Goal: Transaction & Acquisition: Book appointment/travel/reservation

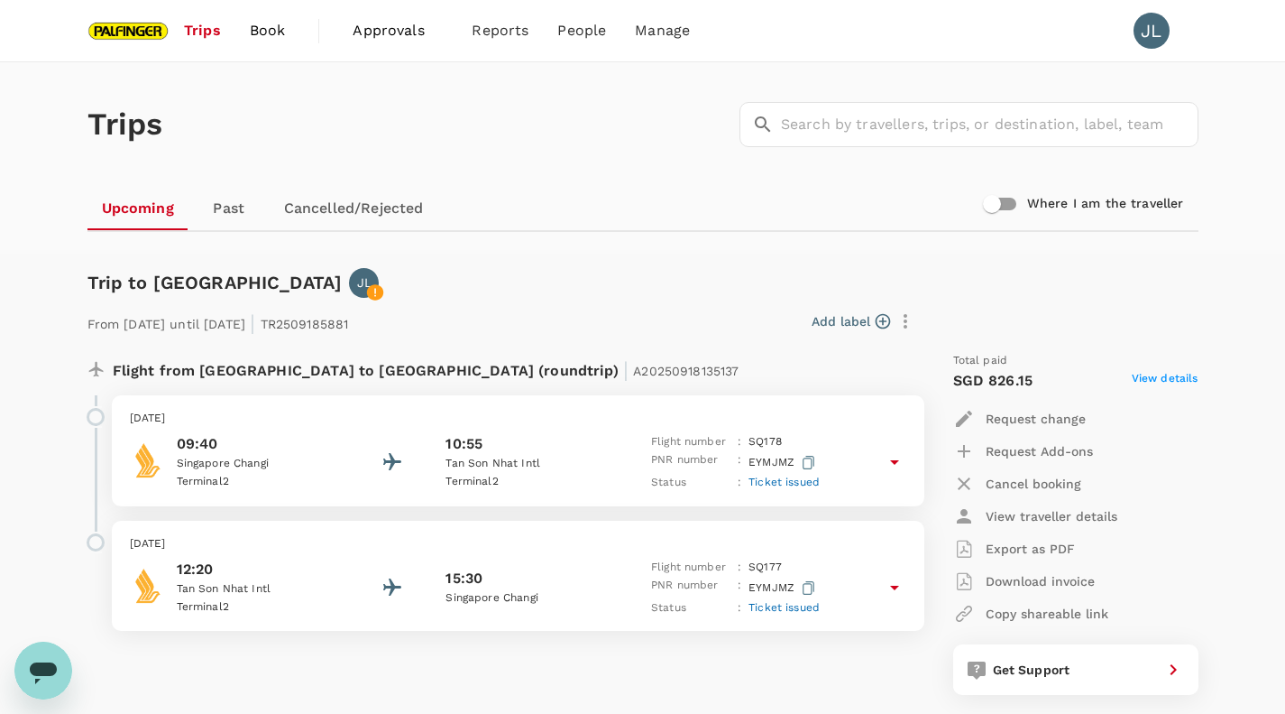
click at [285, 32] on link "Book" at bounding box center [267, 30] width 65 height 61
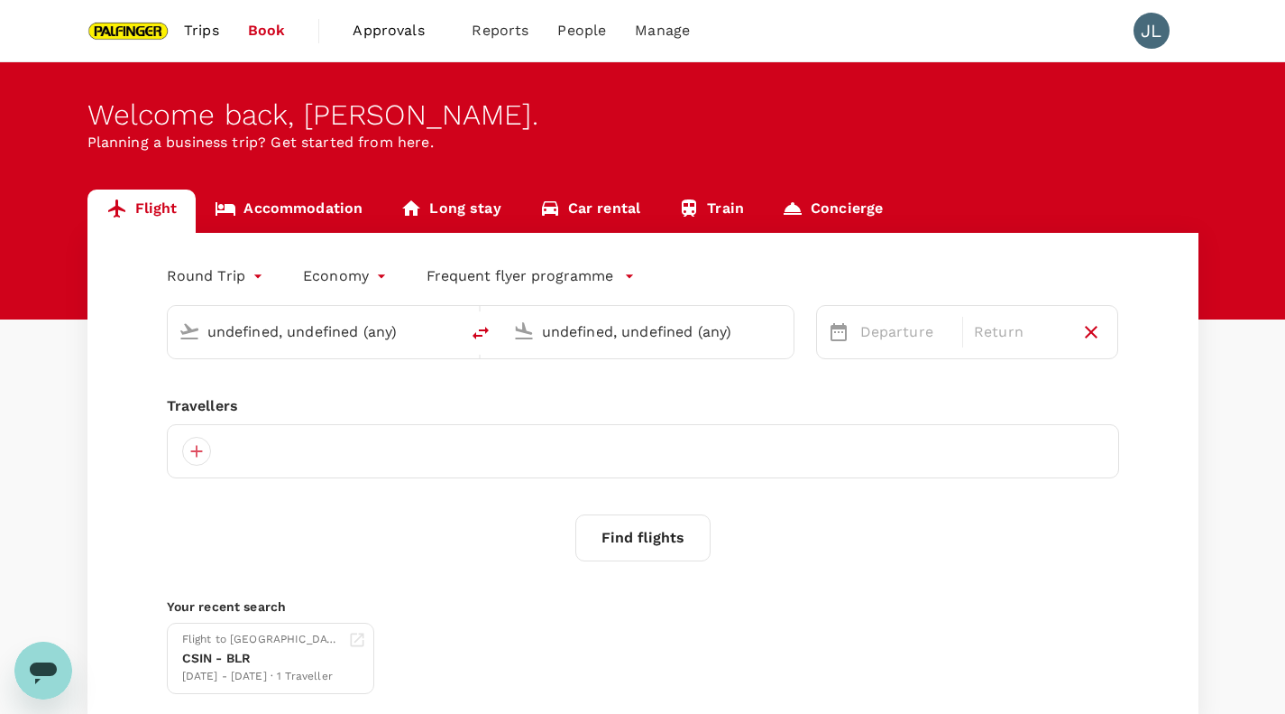
type input "[GEOGRAPHIC_DATA], [GEOGRAPHIC_DATA] (any)"
type input "Tan Son Nhat Intl (SGN)"
click at [350, 330] on input "text" at bounding box center [314, 332] width 214 height 28
type input "[GEOGRAPHIC_DATA], [GEOGRAPHIC_DATA] (any)"
type input "Tan Son Nhat Intl (SGN)"
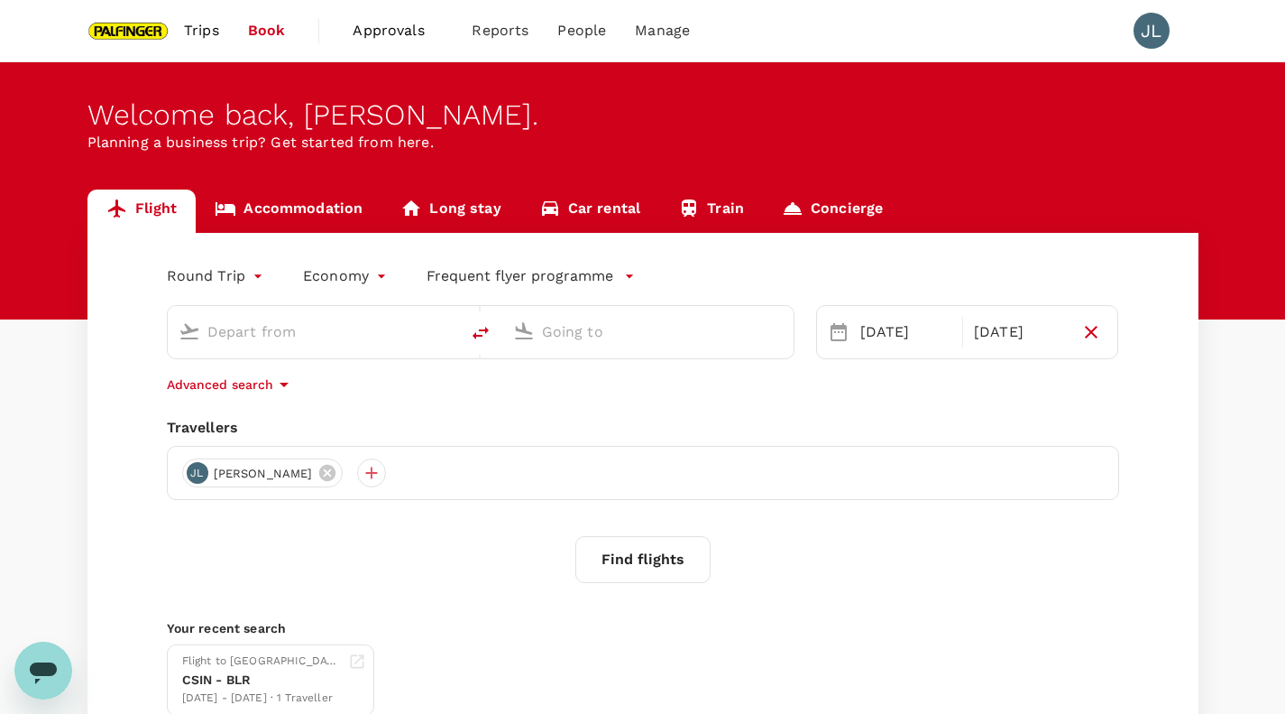
type input "[GEOGRAPHIC_DATA], [GEOGRAPHIC_DATA] (any)"
click at [589, 327] on input "Tan Son Nhat Intl (SGN)" at bounding box center [649, 332] width 214 height 28
click at [670, 394] on p "[PERSON_NAME]" at bounding box center [671, 385] width 355 height 18
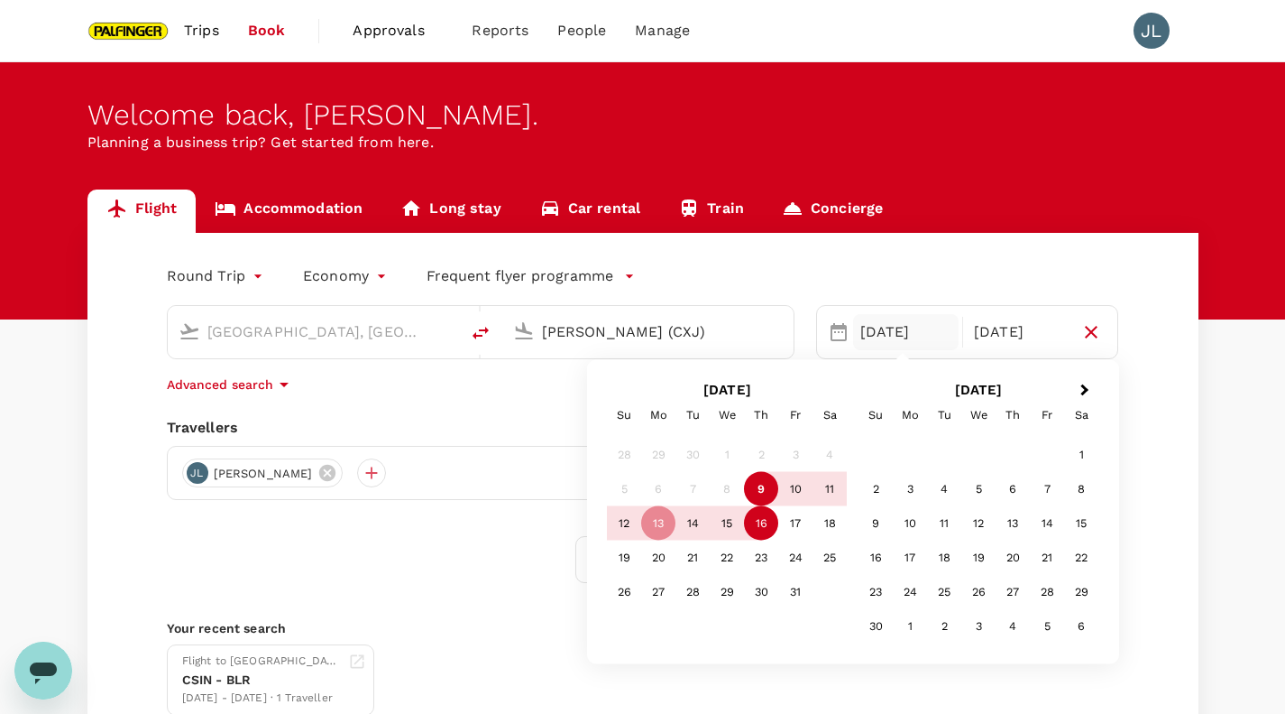
type input "[PERSON_NAME] (CXJ)"
